Goal: Task Accomplishment & Management: Use online tool/utility

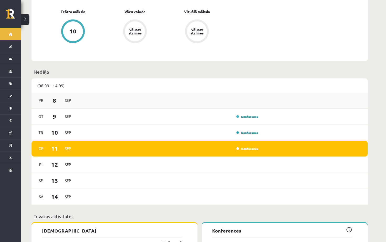
scroll to position [335, 0]
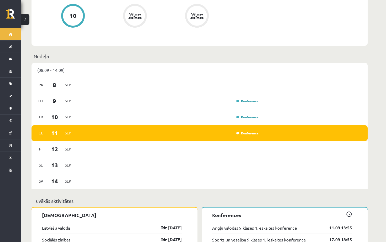
click at [240, 131] on div "Konference" at bounding box center [247, 132] width 26 height 5
click at [242, 125] on div "[DATE] Konference" at bounding box center [200, 133] width 336 height 16
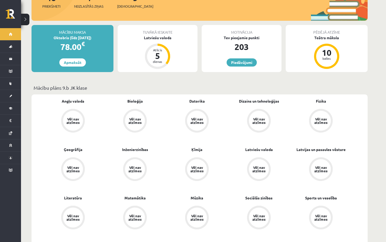
scroll to position [0, 0]
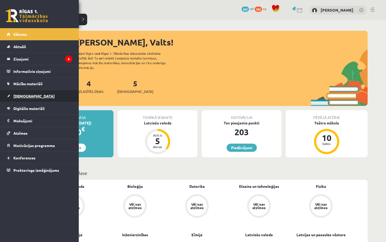
click at [33, 92] on link "[DEMOGRAPHIC_DATA]" at bounding box center [39, 96] width 65 height 12
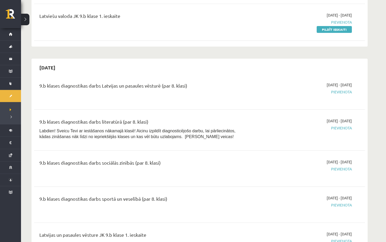
scroll to position [184, 0]
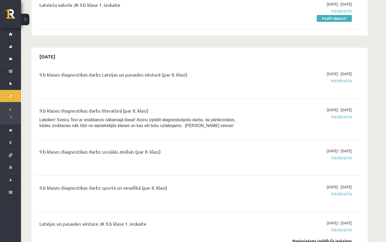
click at [345, 83] on span "Pievienota" at bounding box center [302, 81] width 99 height 6
click at [344, 15] on link "Pildīt ieskaiti" at bounding box center [334, 18] width 35 height 7
